Goal: Find specific page/section

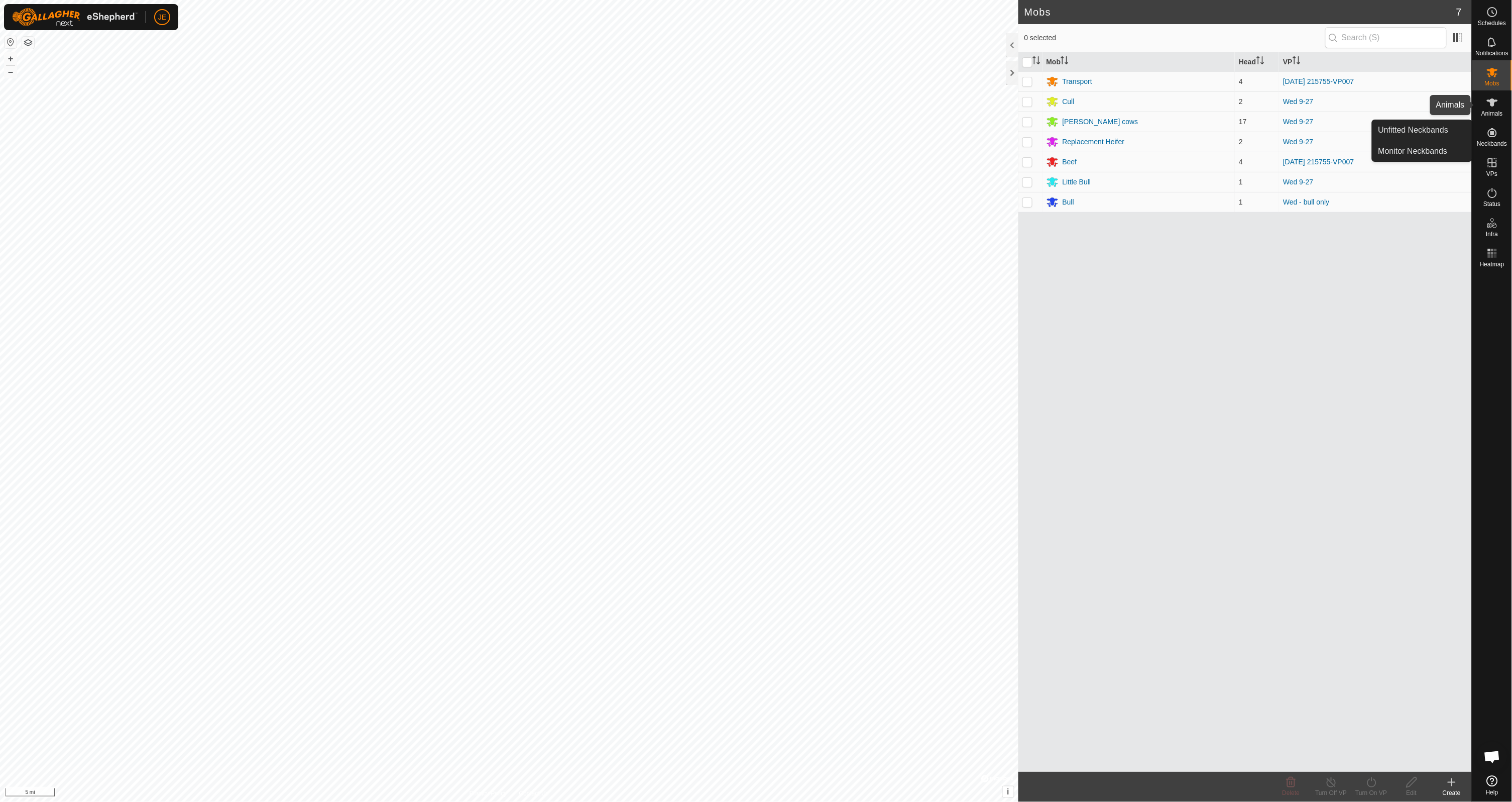
click at [1491, 96] on icon at bounding box center [1492, 102] width 12 height 12
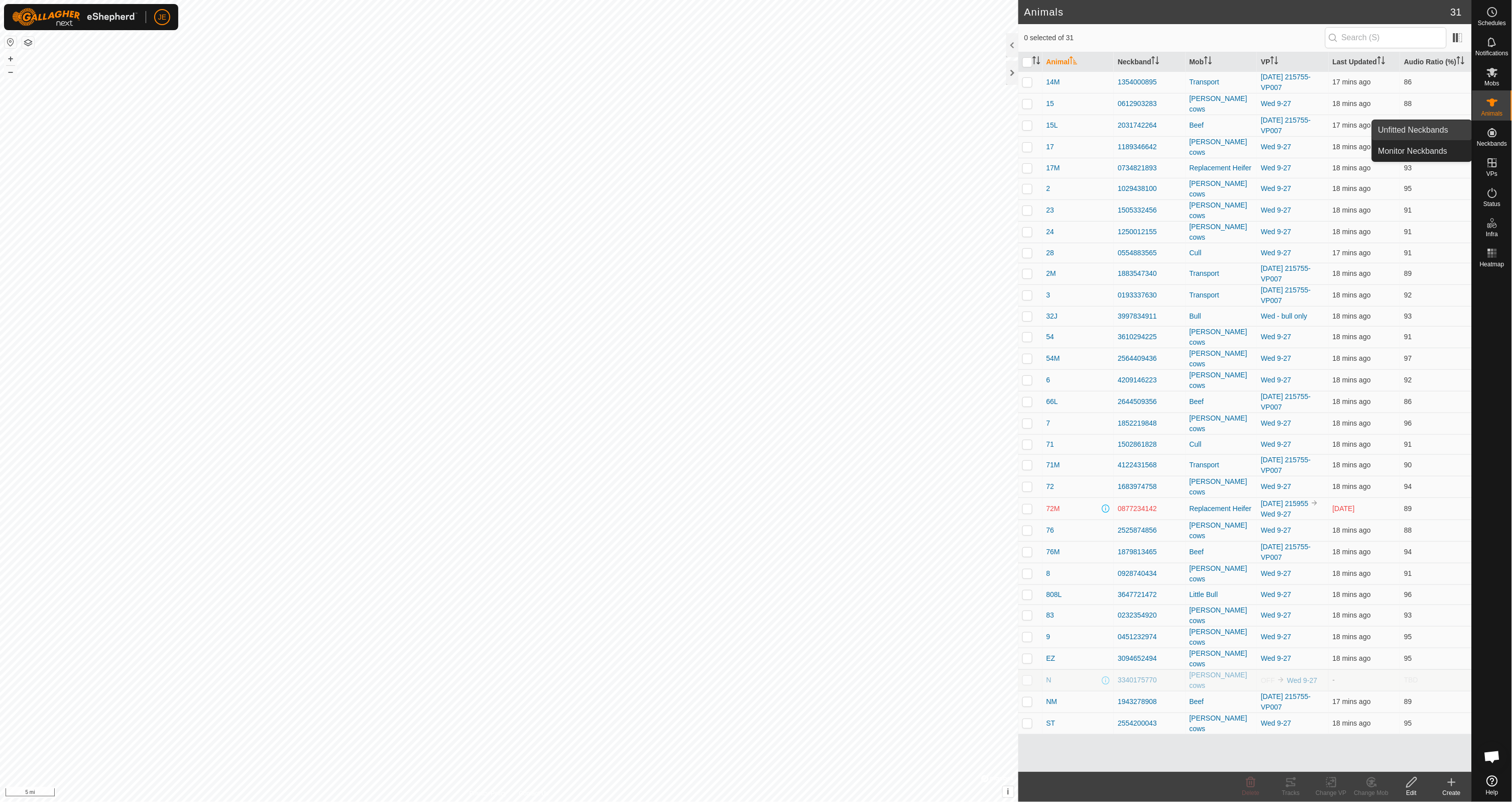
click at [1452, 136] on link "Unfitted Neckbands" at bounding box center [1423, 130] width 99 height 20
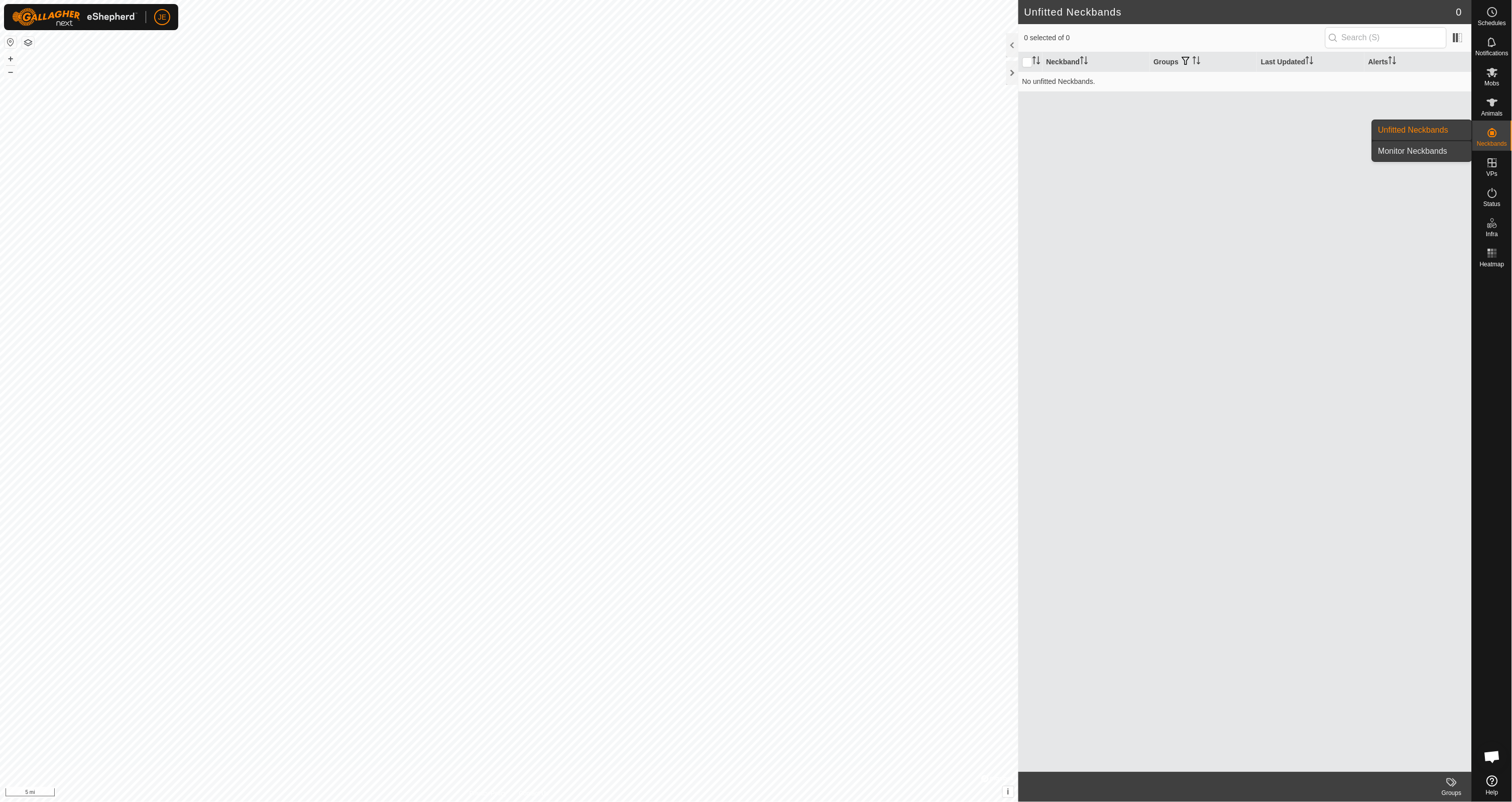
click at [1403, 152] on link "Monitor Neckbands" at bounding box center [1423, 151] width 99 height 20
click at [1491, 75] on icon at bounding box center [1492, 72] width 12 height 12
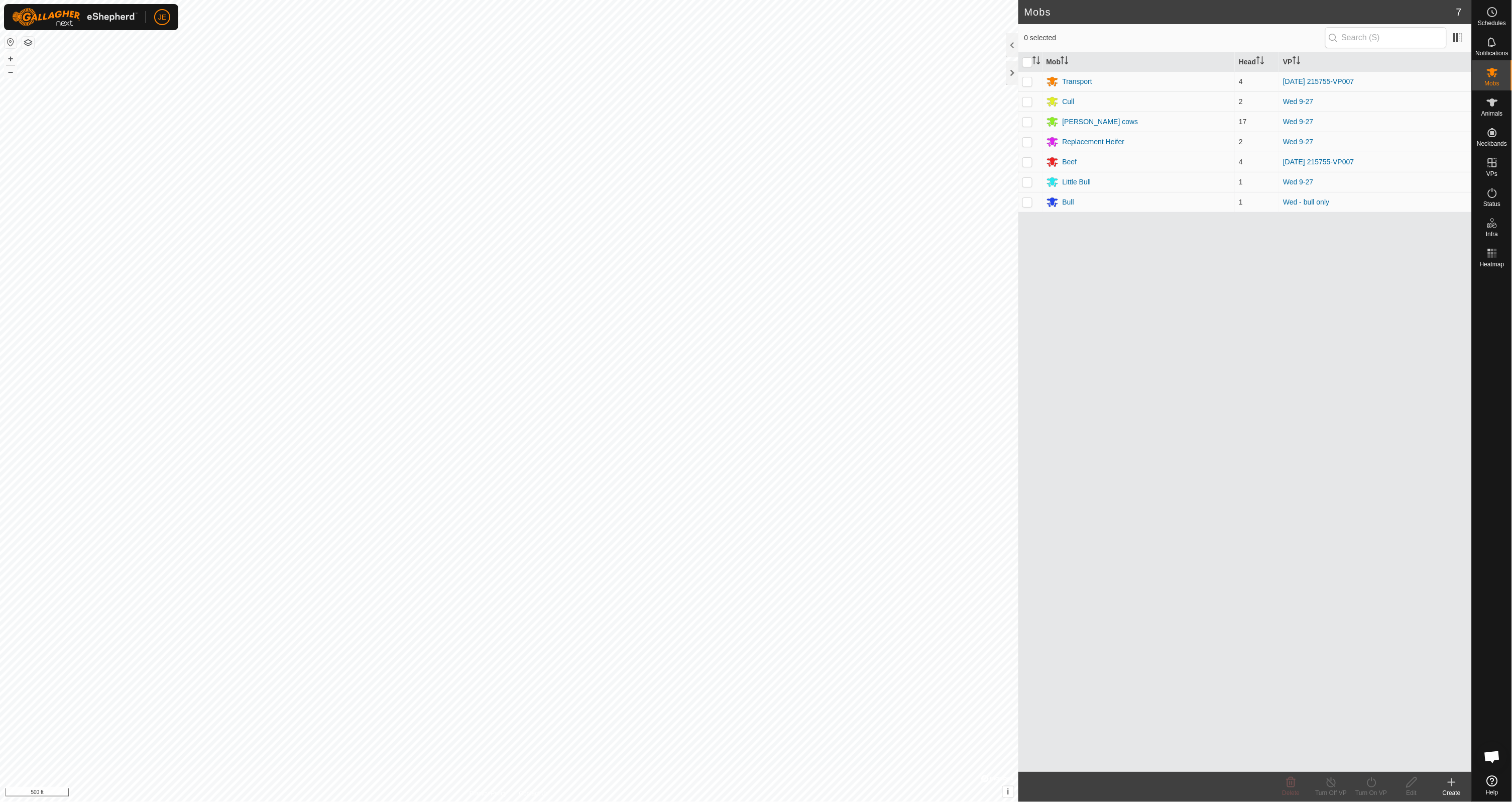
click at [1273, 462] on div "Mob Head VP Transport 4 [DATE] 215755-VP007 Cull 2 Wed 9-27 Tracys cows 17 Wed …" at bounding box center [1245, 412] width 453 height 719
